Goal: Contribute content: Contribute content

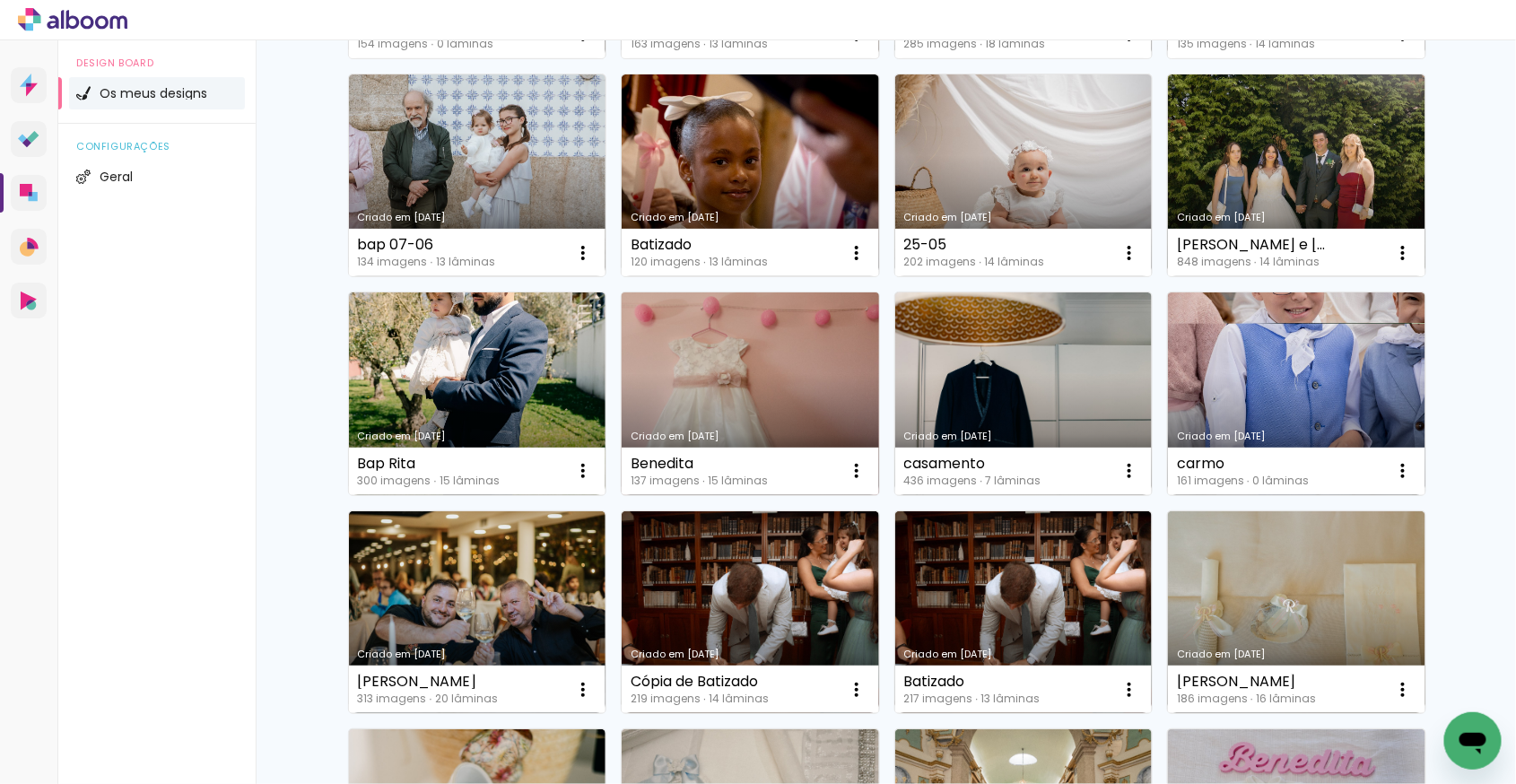
scroll to position [461, 0]
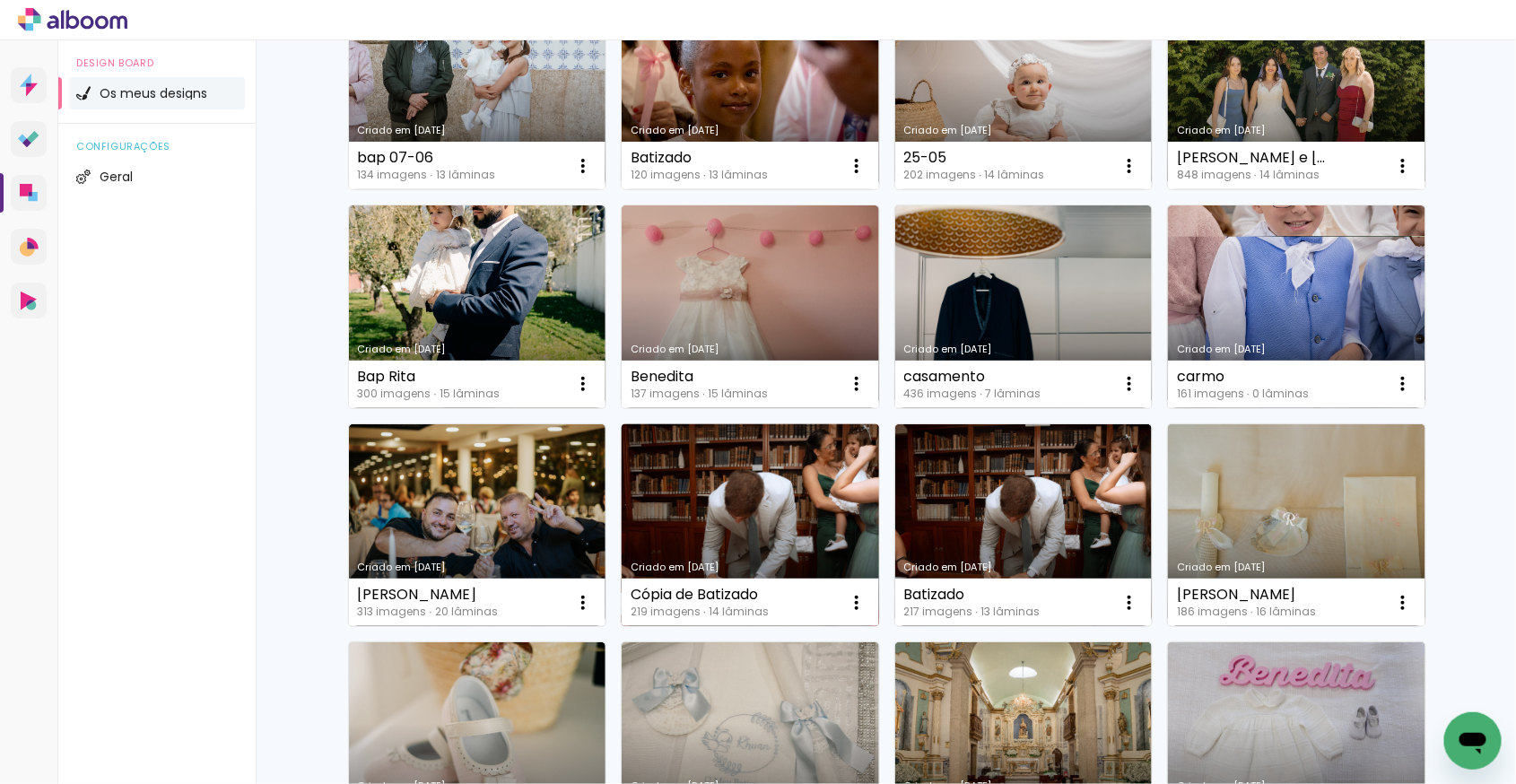
click at [665, 517] on link "Criado em [DATE]" at bounding box center [750, 525] width 258 height 203
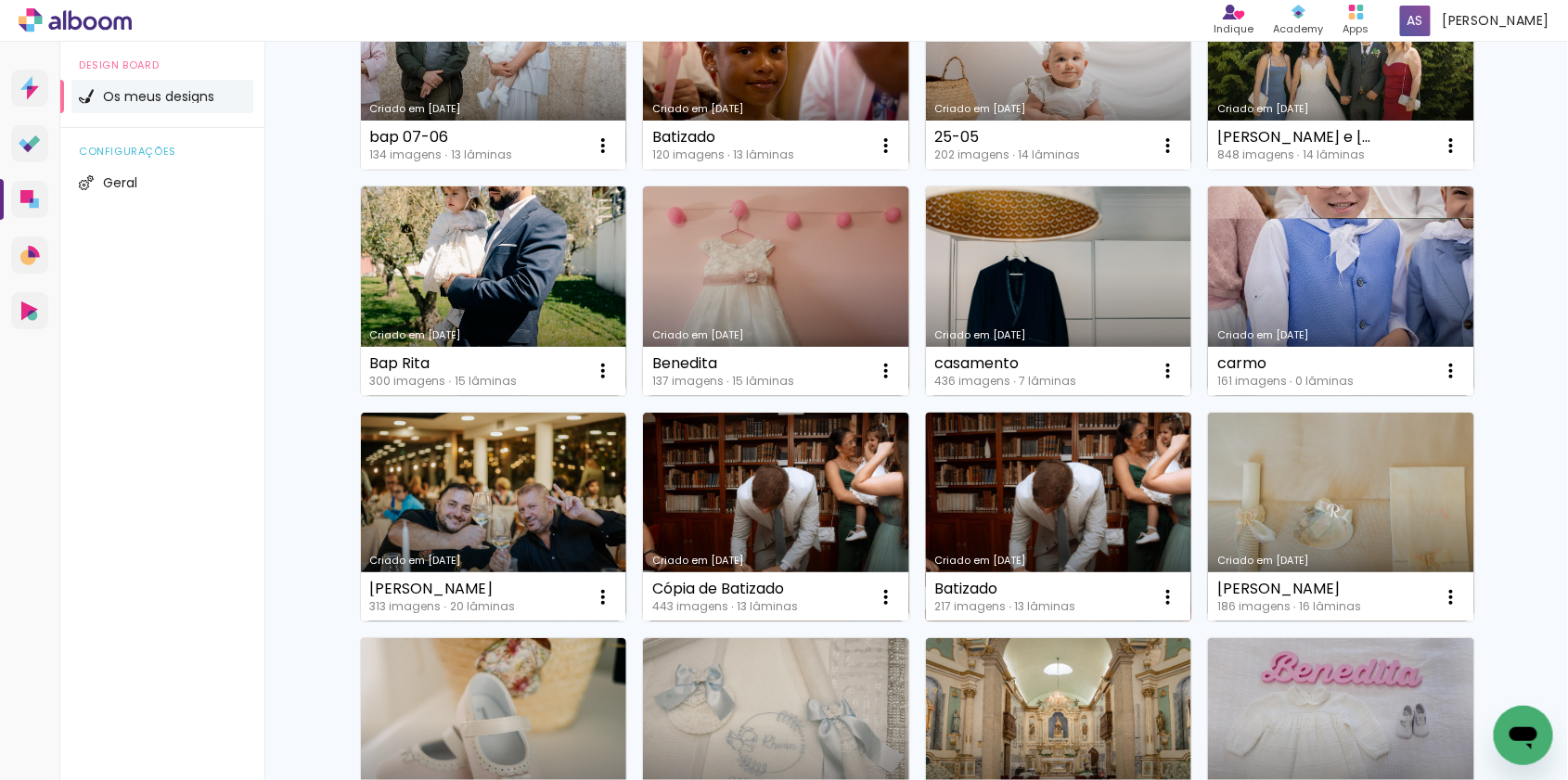
scroll to position [505, 0]
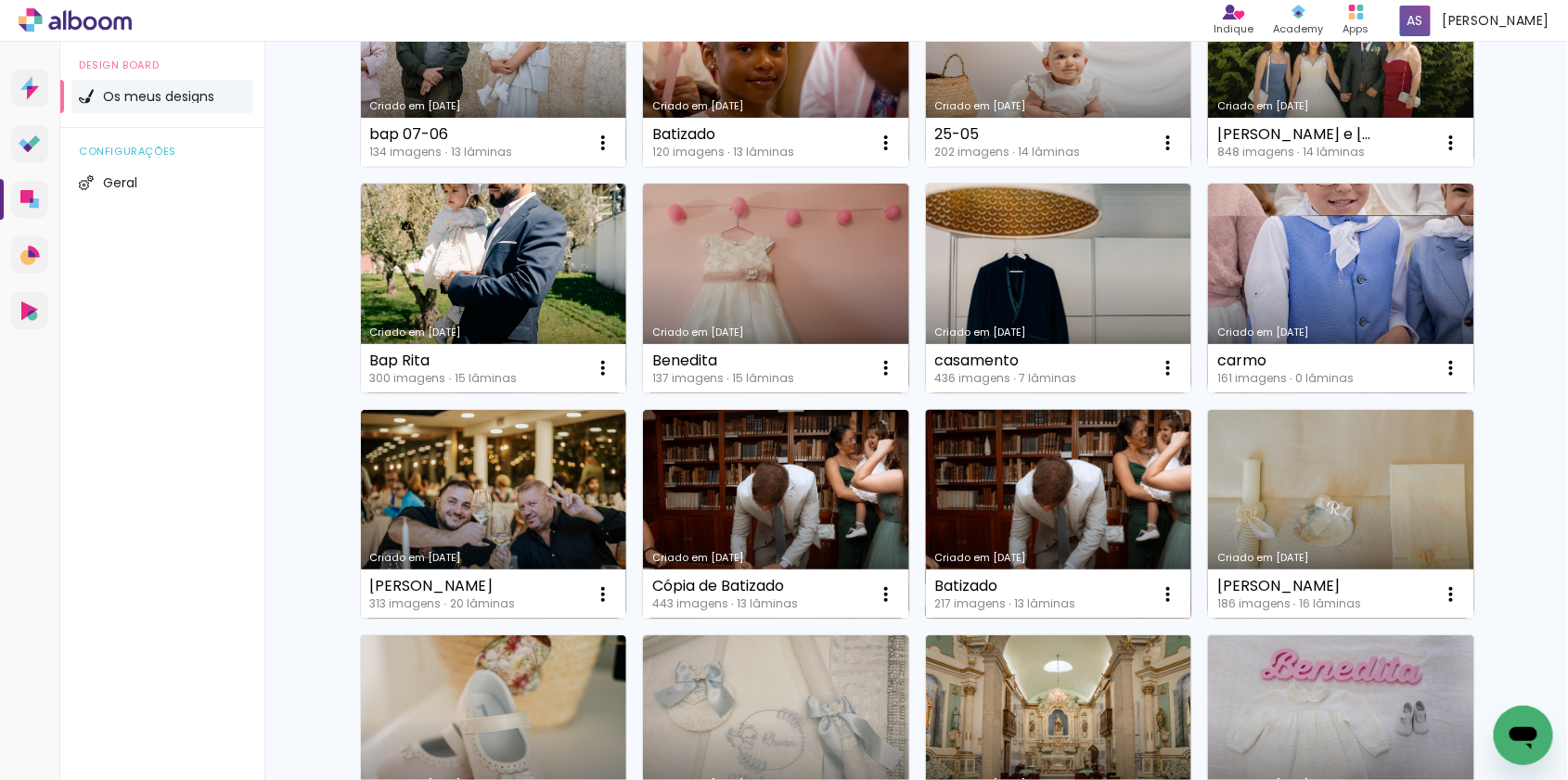
click at [1084, 535] on link "Criado em [DATE]" at bounding box center [1059, 515] width 266 height 210
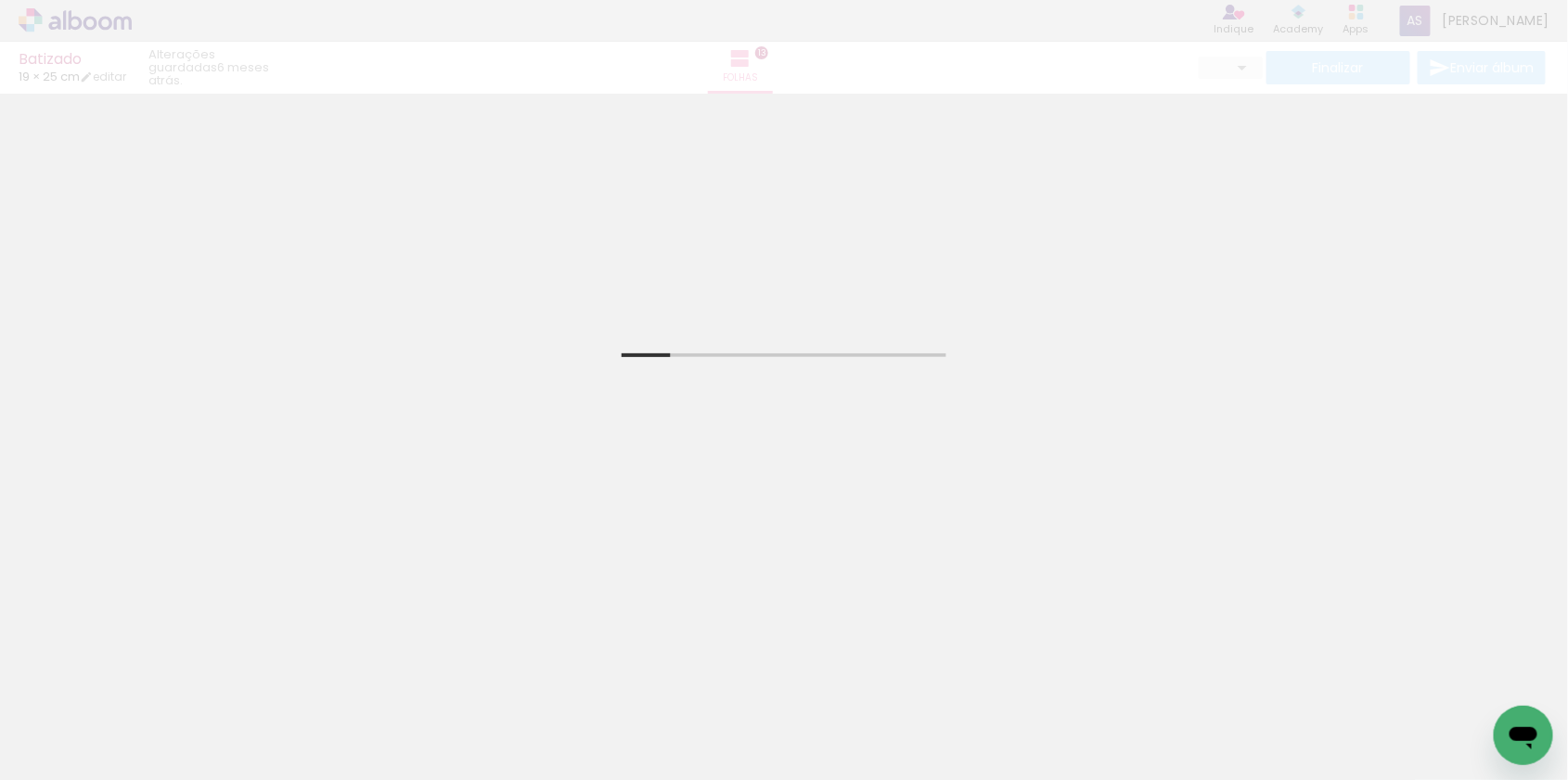
click at [94, 751] on span "Adicionar Fotos" at bounding box center [65, 756] width 56 height 21
click at [0, 0] on input "file" at bounding box center [0, 0] width 0 height 0
